Goal: Task Accomplishment & Management: Manage account settings

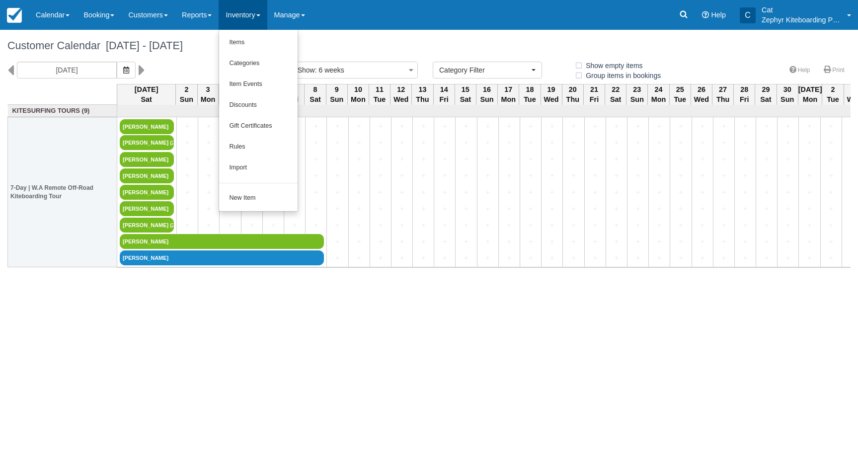
select select
click at [299, 14] on link "Manage" at bounding box center [289, 15] width 45 height 30
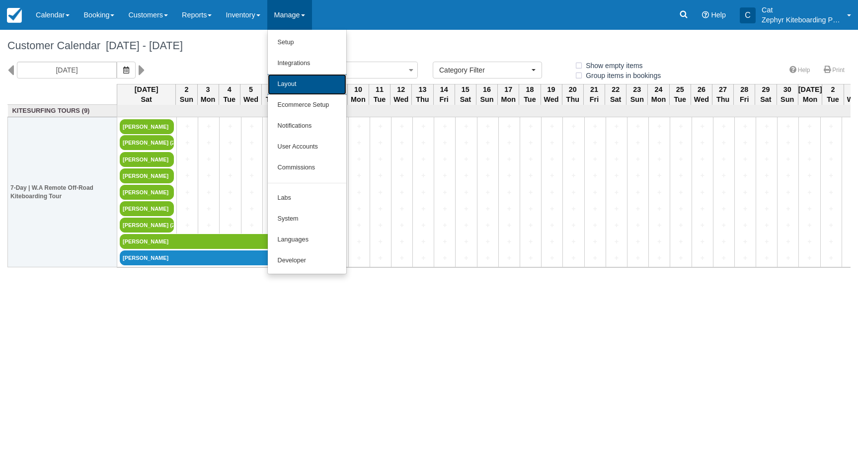
click at [301, 77] on link "Layout" at bounding box center [307, 84] width 79 height 21
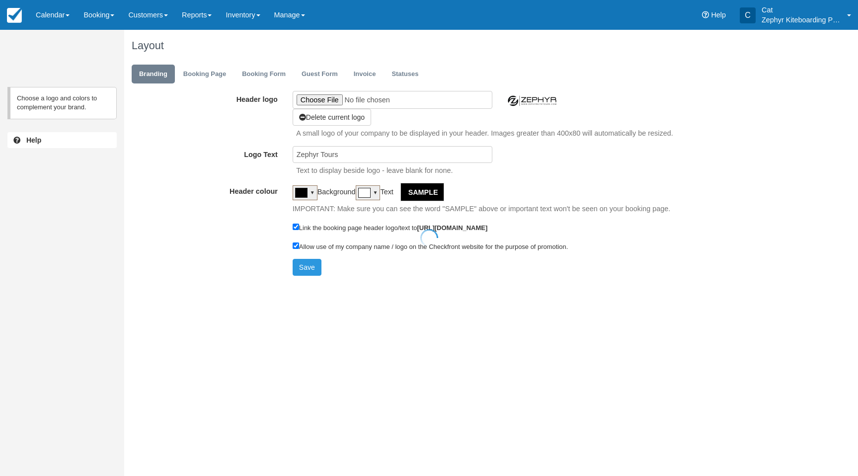
click at [370, 70] on div at bounding box center [429, 238] width 858 height 476
click at [360, 77] on link "Invoice" at bounding box center [364, 74] width 37 height 19
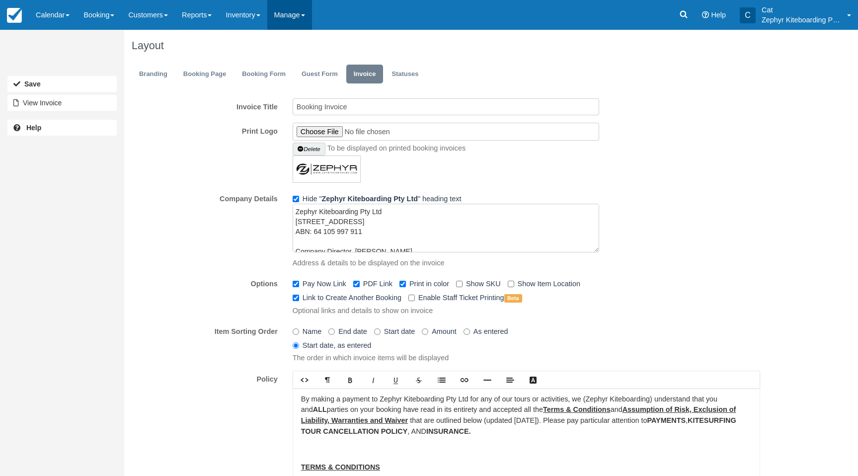
click at [312, 17] on link "Manage" at bounding box center [289, 15] width 45 height 30
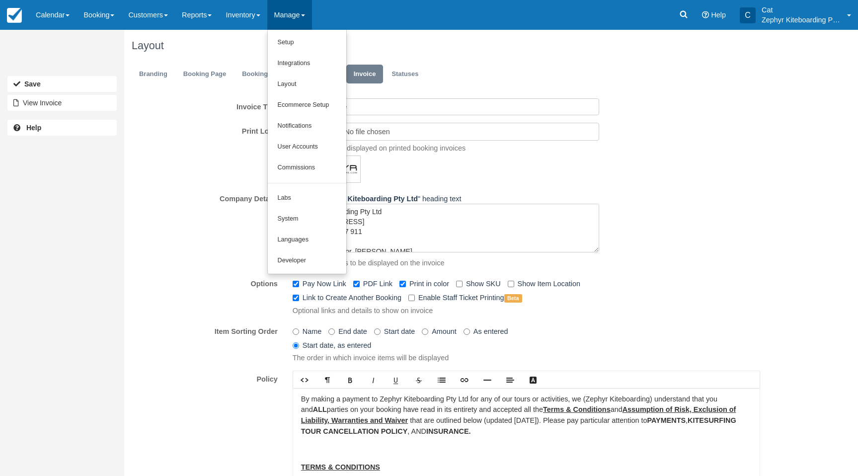
click at [137, 93] on div "Invoice Title Booking Invoice Print Logo [GEOGRAPHIC_DATA] To be displayed on p…" at bounding box center [446, 346] width 644 height 510
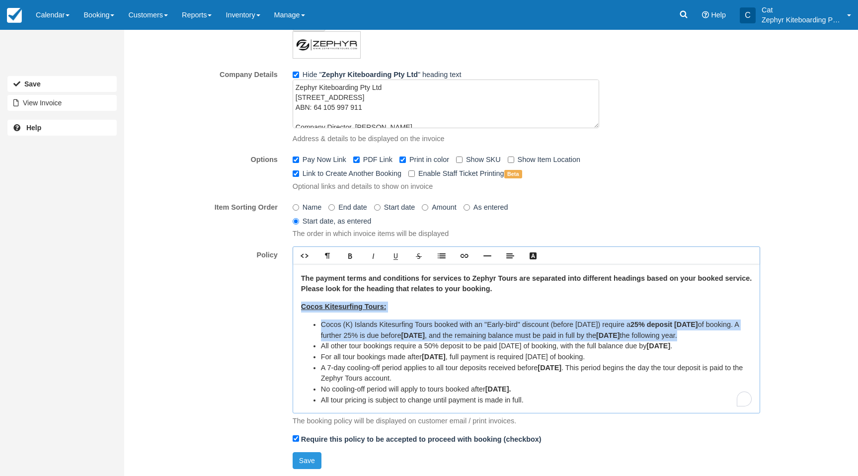
scroll to position [100, 0]
drag, startPoint x: 301, startPoint y: 306, endPoint x: 479, endPoint y: 348, distance: 182.8
click at [479, 347] on div "By making a payment to Zephyr Kiteboarding Pty Ltd for any of our tours or acti…" at bounding box center [526, 338] width 467 height 149
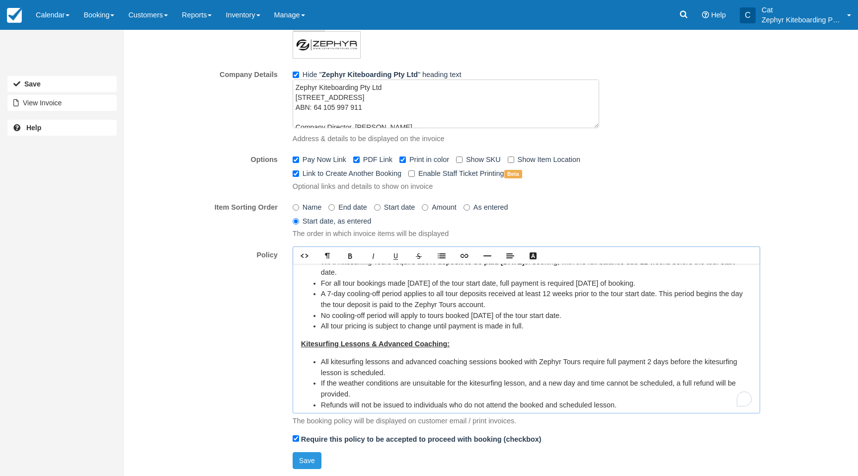
scroll to position [275, 0]
click at [543, 331] on li "All tour pricing is subject to change until payment is made in full." at bounding box center [536, 326] width 431 height 11
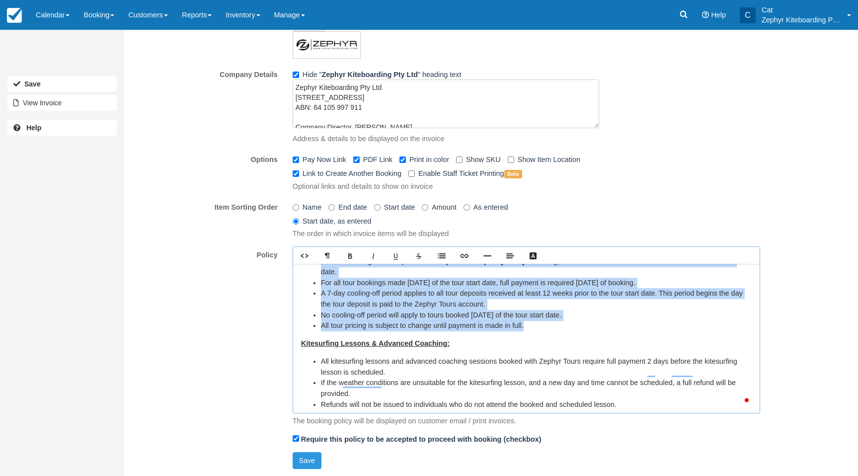
copy div "Cocos Kitesurfing Tours: Cocos (K) Islands Kitesurfing Tours booked with an "Ea…"
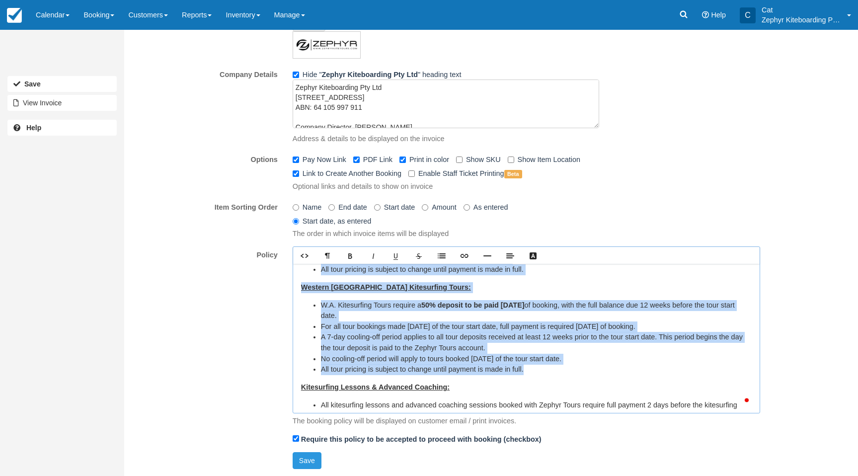
scroll to position [218, 0]
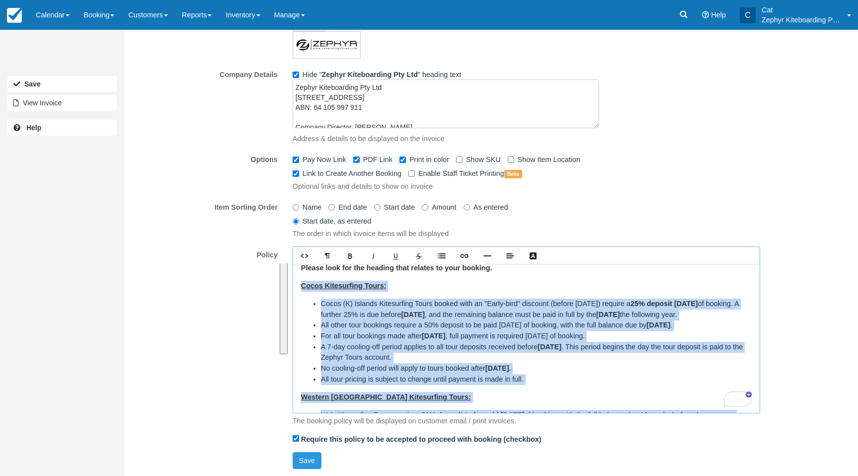
click at [556, 279] on div "By making a payment to Zephyr Kiteboarding Pty Ltd for any of our tours or acti…" at bounding box center [526, 338] width 467 height 149
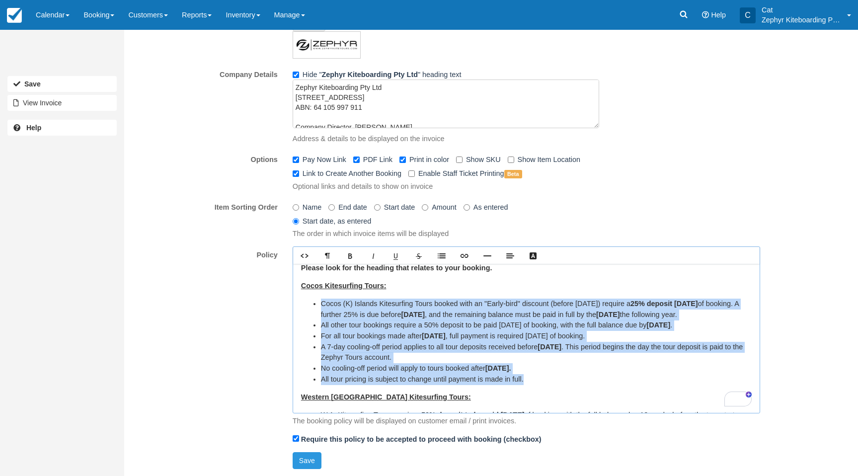
drag, startPoint x: 537, startPoint y: 391, endPoint x: 322, endPoint y: 308, distance: 231.3
click at [322, 308] on ul "Cocos (K) Islands Kitesurfing Tours booked with an "Early-bird" discount (befor…" at bounding box center [526, 342] width 451 height 86
copy ul "Cocos (K) Islands Kitesurfing Tours booked with an "Early-bird" discount (befor…"
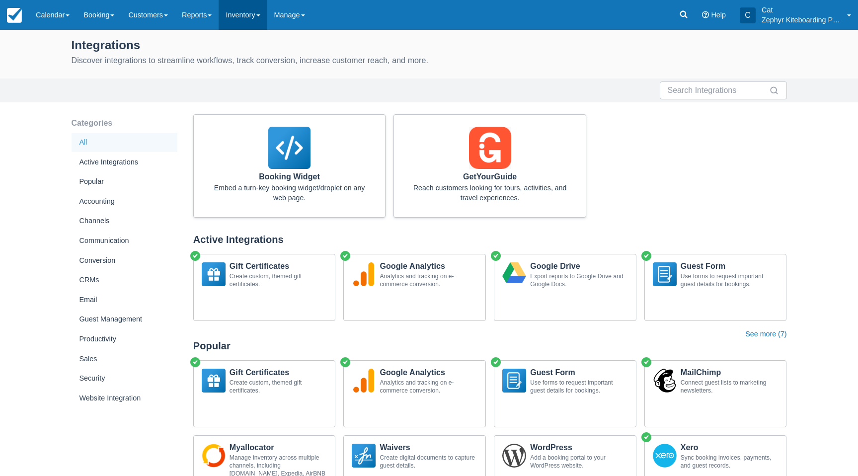
click at [265, 17] on link "Inventory" at bounding box center [243, 15] width 48 height 30
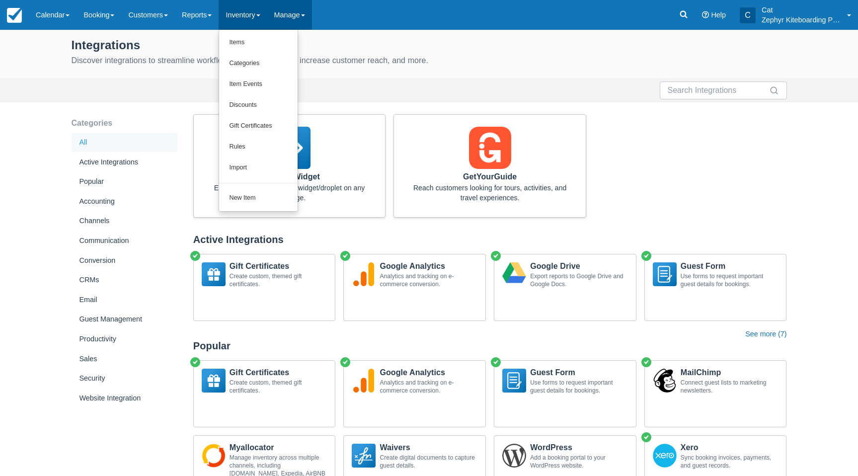
click at [309, 11] on link "Manage" at bounding box center [289, 15] width 45 height 30
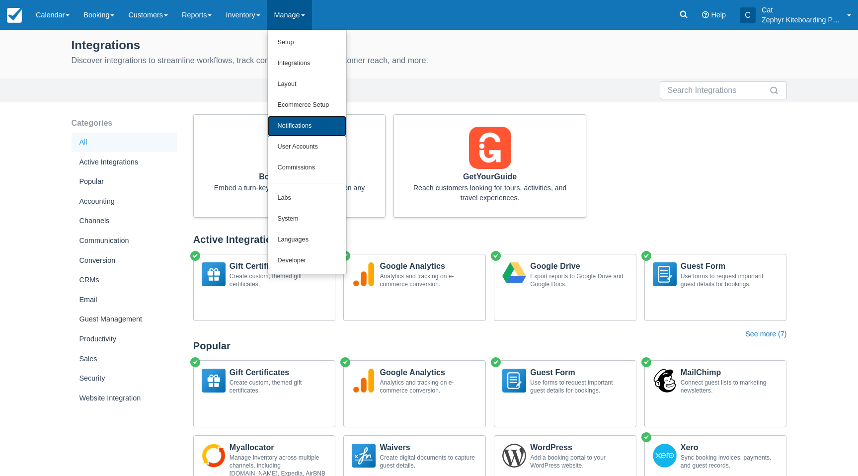
click at [305, 122] on link "Notifications" at bounding box center [307, 126] width 79 height 21
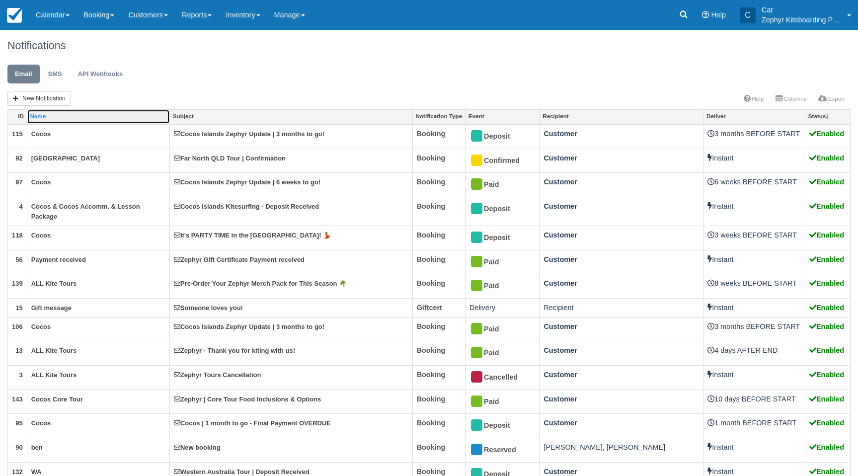
click at [57, 118] on link "Name" at bounding box center [98, 117] width 142 height 14
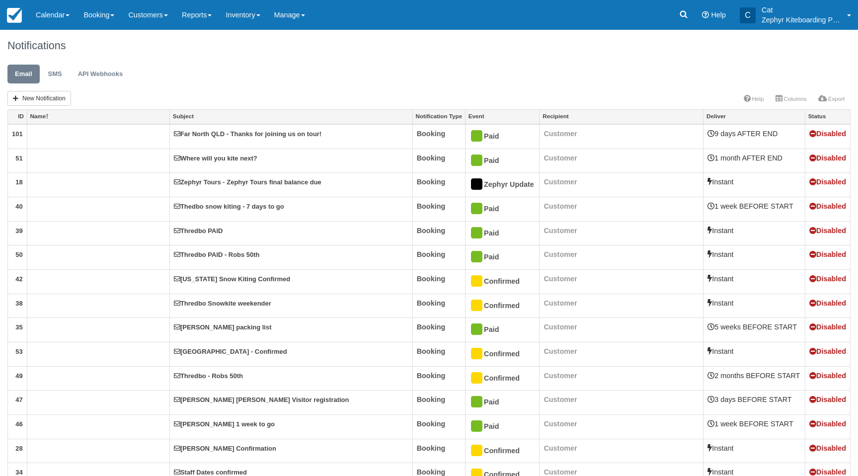
click at [57, 118] on link "Name" at bounding box center [98, 117] width 142 height 14
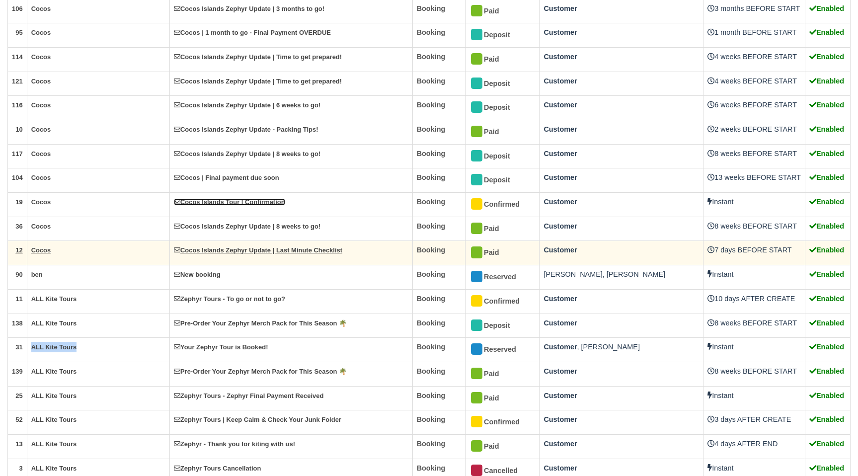
scroll to position [994, 0]
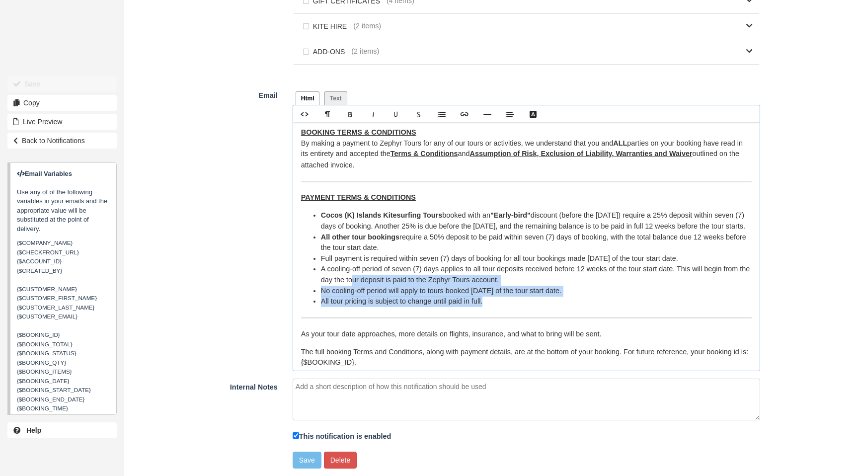
scroll to position [105, 0]
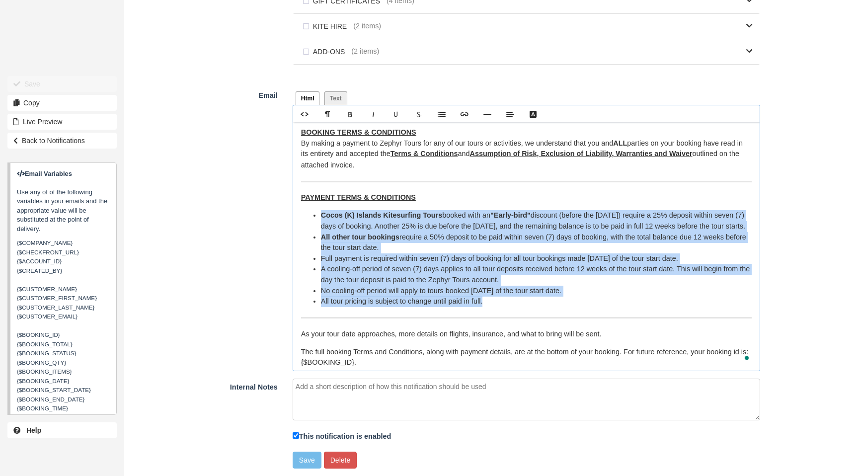
drag, startPoint x: 496, startPoint y: 314, endPoint x: 318, endPoint y: 218, distance: 203.0
click at [318, 218] on ul "Cocos (K) Islands Kitesurfing Tours booked with an "Early-bird" discount (befor…" at bounding box center [526, 258] width 451 height 96
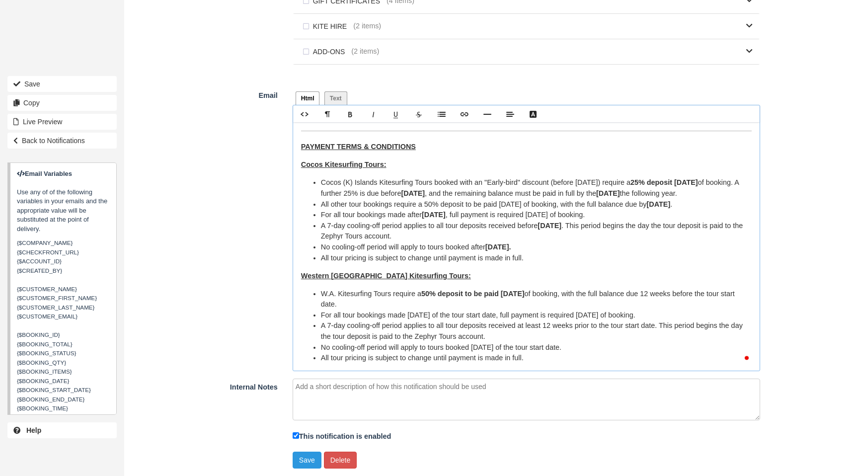
scroll to position [0, 0]
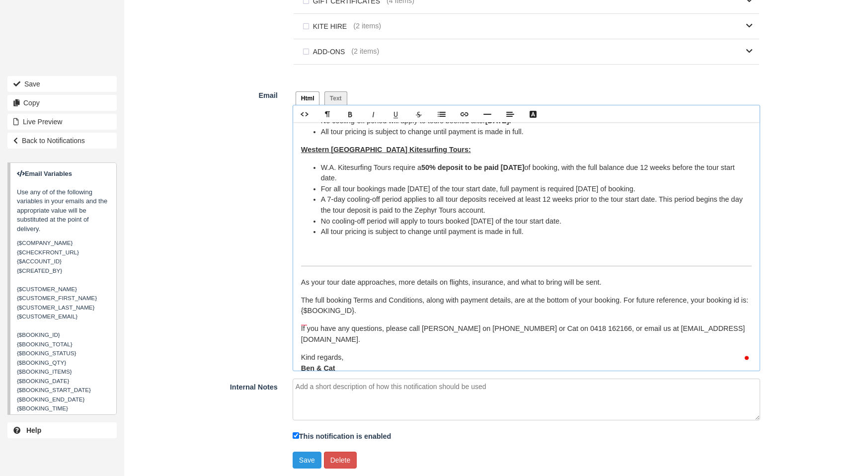
click at [334, 267] on div "Hi {$CUSTOMER_NAME}, Are you ready for an awesome kiting adventure? We are so g…" at bounding box center [526, 246] width 467 height 248
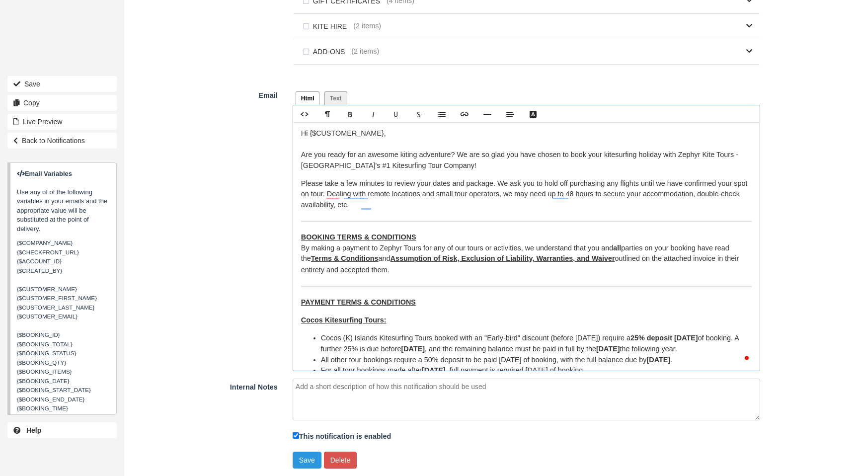
click at [621, 249] on strong "all" at bounding box center [617, 248] width 8 height 8
drag, startPoint x: 491, startPoint y: 206, endPoint x: 458, endPoint y: 209, distance: 33.0
click at [458, 209] on p "Please take a few minutes to review your dates and package. We kindly request t…" at bounding box center [526, 194] width 451 height 32
click at [511, 207] on p "Please take a few minutes to review your dates and package. We kindly request t…" at bounding box center [526, 194] width 451 height 32
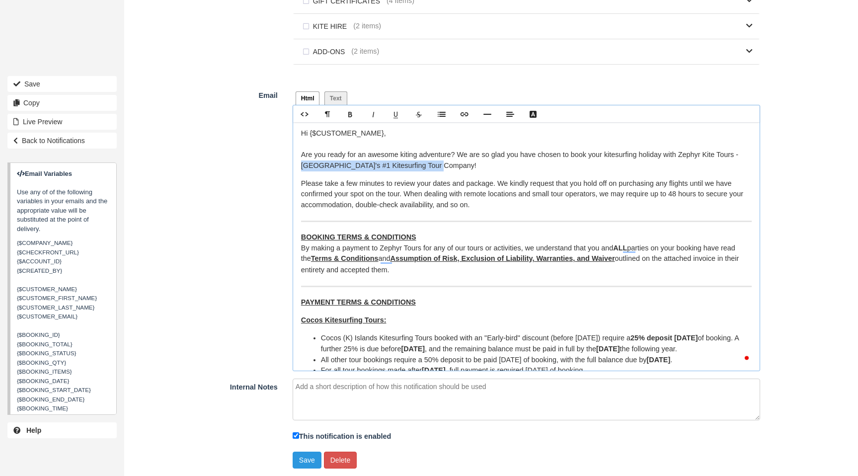
drag, startPoint x: 394, startPoint y: 166, endPoint x: 302, endPoint y: 167, distance: 92.5
click at [302, 167] on p "Hi {$CUSTOMER_NAME}, Are you ready for an awesome kiting adventure? We are so g…" at bounding box center [526, 149] width 451 height 43
click at [459, 168] on p "Hi {$CUSTOMER_NAME}, Are you ready for an awesome kiting adventure? We are so g…" at bounding box center [526, 149] width 451 height 43
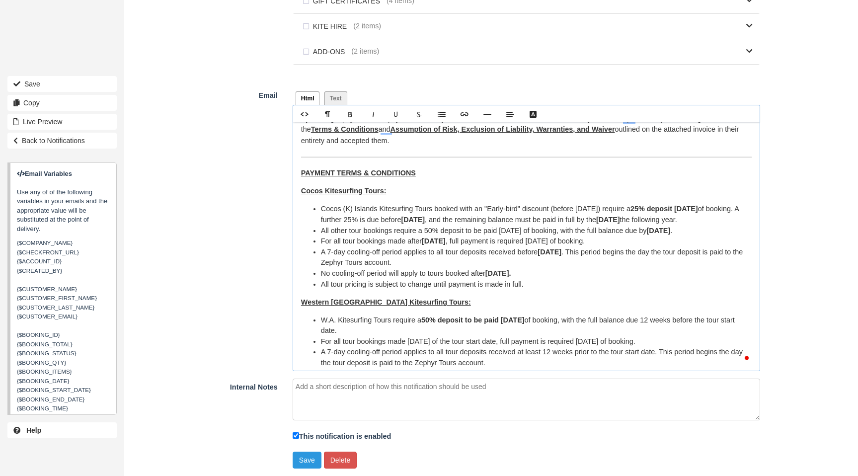
scroll to position [136, 0]
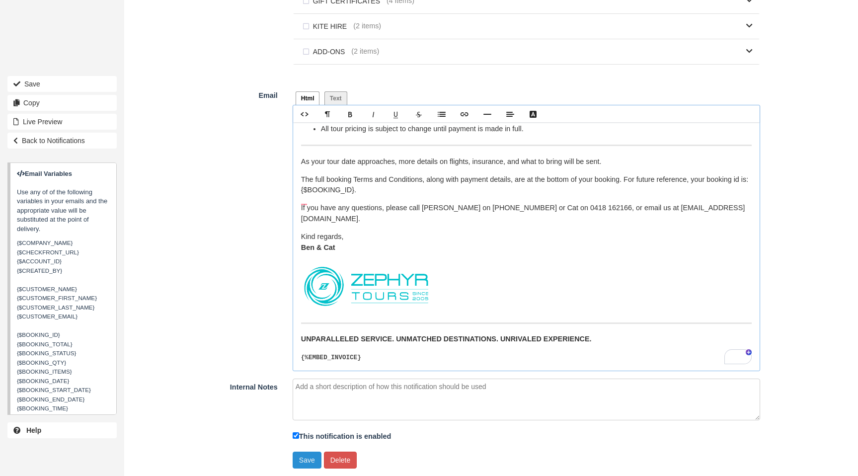
click at [301, 460] on button "Save" at bounding box center [307, 460] width 29 height 17
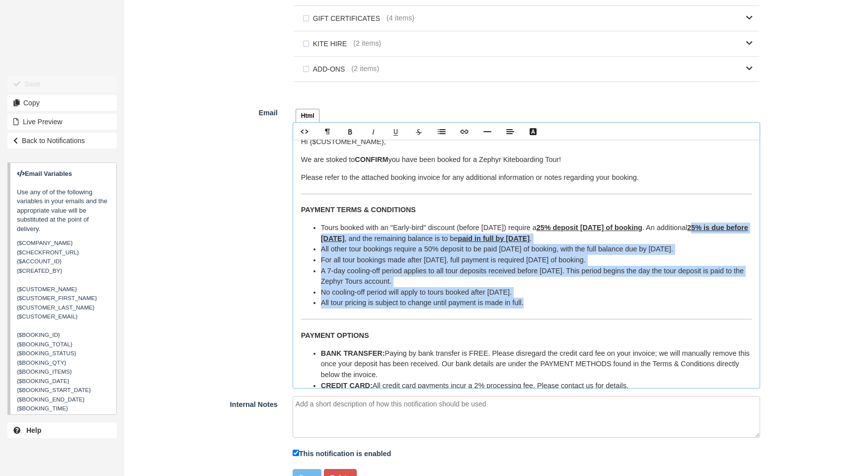
scroll to position [9, 0]
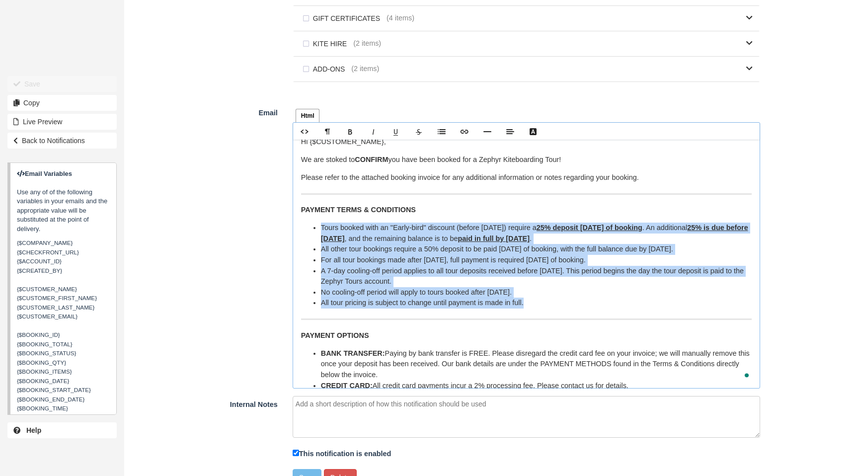
drag, startPoint x: 407, startPoint y: 282, endPoint x: 320, endPoint y: 235, distance: 99.2
click at [320, 235] on ul "Tours booked with an "Early-bird" discount (before [DATE]) require a 25% deposi…" at bounding box center [526, 266] width 451 height 86
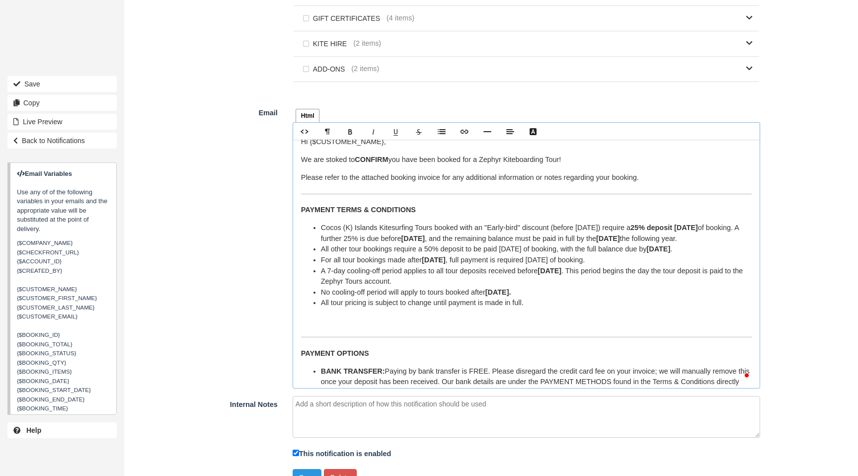
click at [328, 327] on p "To enrich screen reader interactions, please activate Accessibility in Grammarl…" at bounding box center [526, 321] width 451 height 11
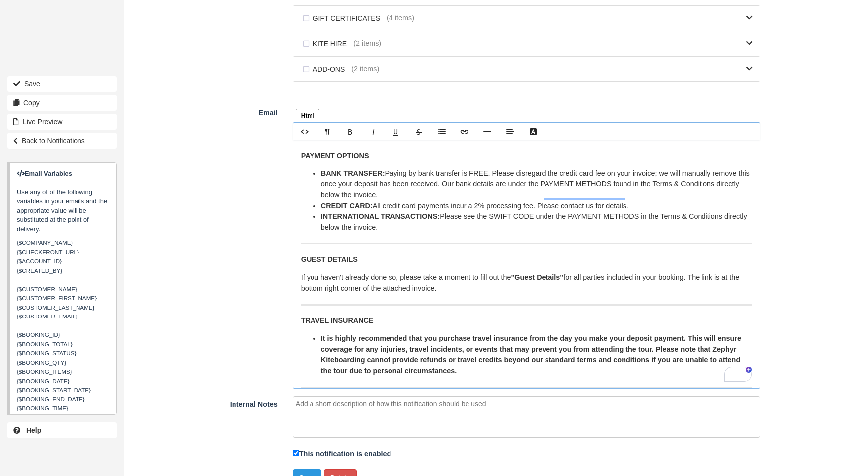
scroll to position [203, 0]
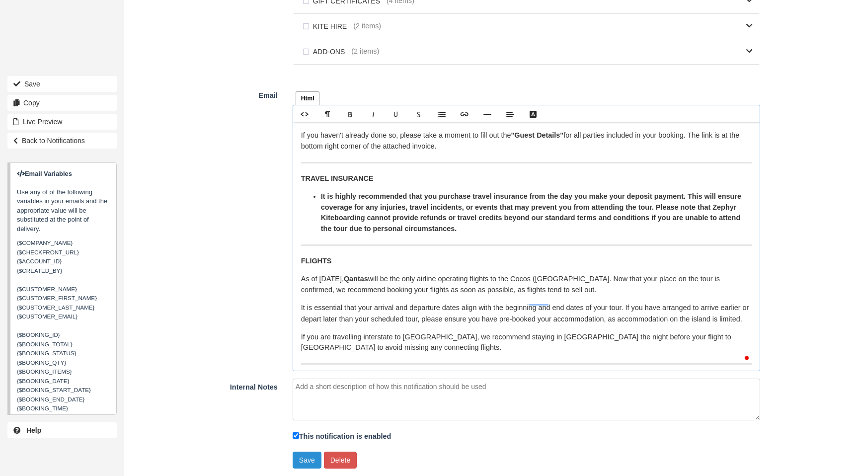
click at [306, 458] on button "Save" at bounding box center [307, 460] width 29 height 17
